Goal: Find specific page/section: Find specific page/section

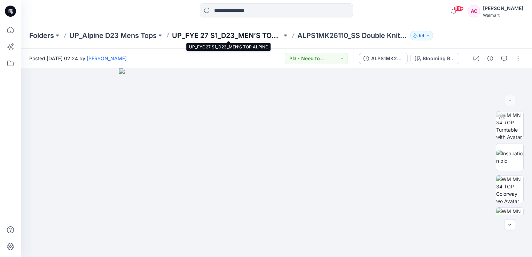
click at [232, 36] on p "UP_FYE 27 S1_D23_MEN’S TOP ALPINE" at bounding box center [227, 36] width 110 height 10
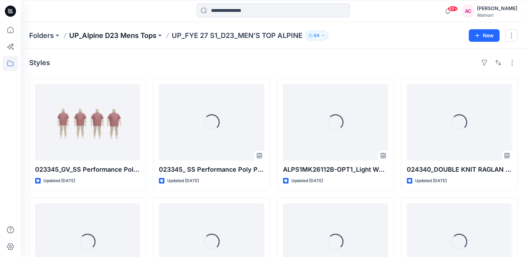
click at [128, 35] on p "UP_Alpine D23 Mens Tops" at bounding box center [112, 36] width 87 height 10
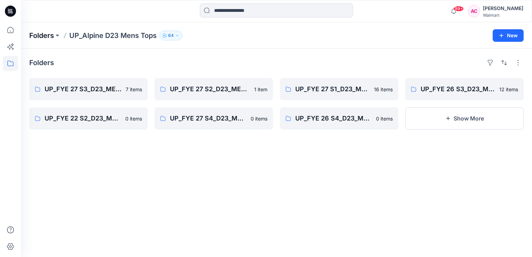
click at [45, 38] on p "Folders" at bounding box center [41, 36] width 25 height 10
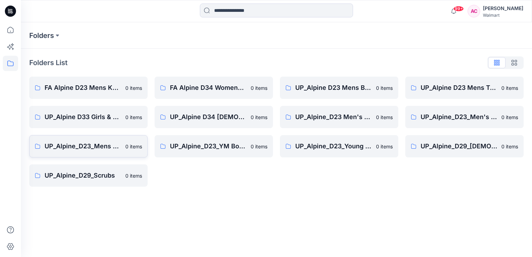
click at [95, 144] on p "UP_Alpine_D23_Mens Active" at bounding box center [83, 146] width 77 height 10
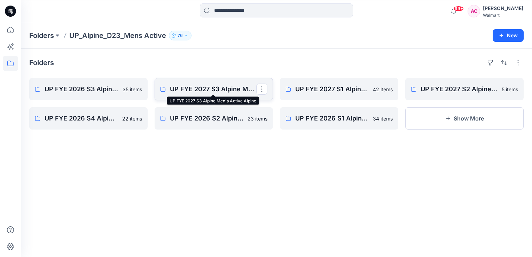
click at [200, 89] on p "UP FYE 2027 S3 Alpine Men's Active Alpine" at bounding box center [213, 89] width 86 height 10
